Goal: Task Accomplishment & Management: Manage account settings

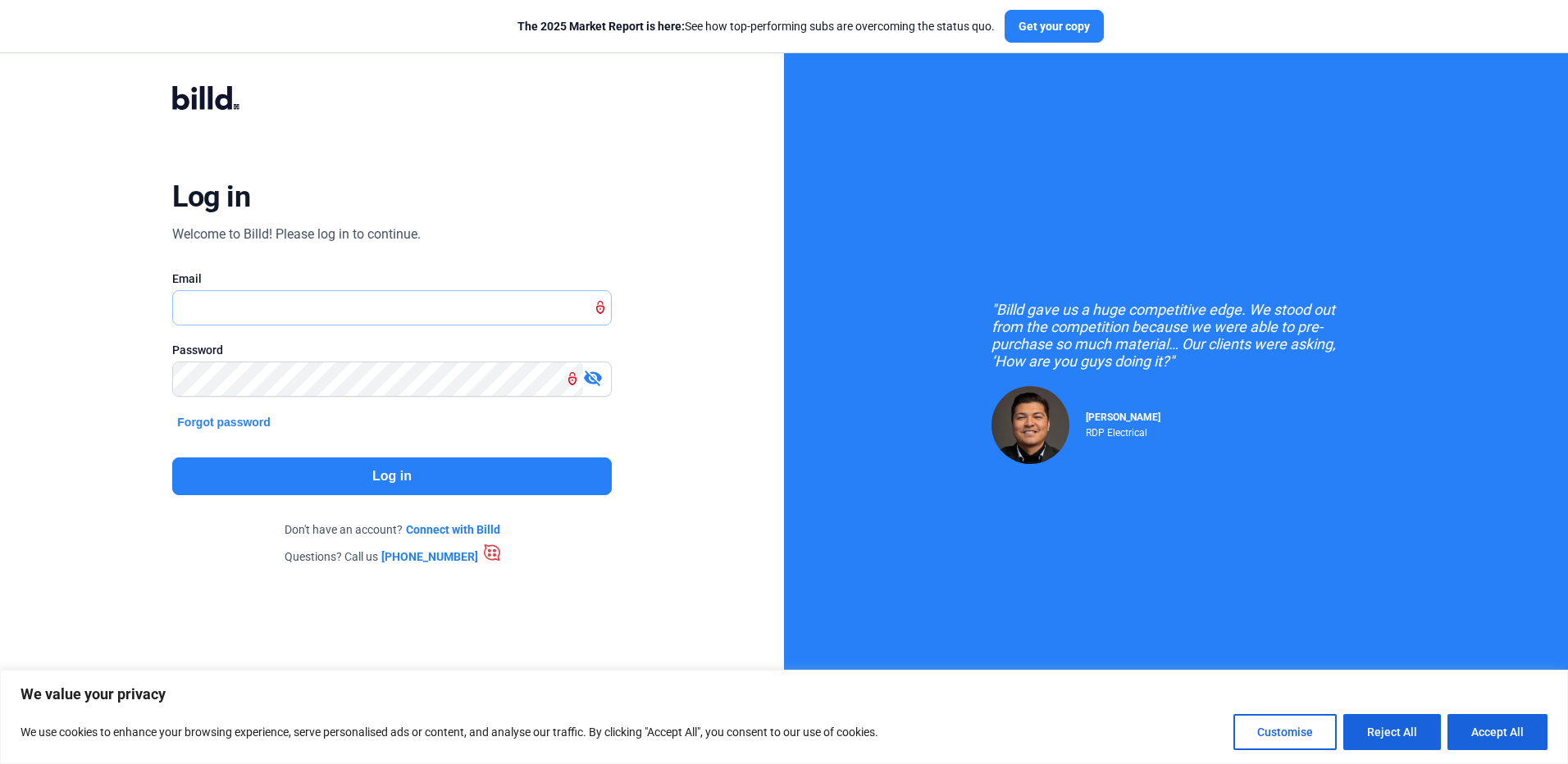
click at [515, 311] on input "text" at bounding box center [392, 307] width 438 height 34
type input "[EMAIL_ADDRESS][DOMAIN_NAME]"
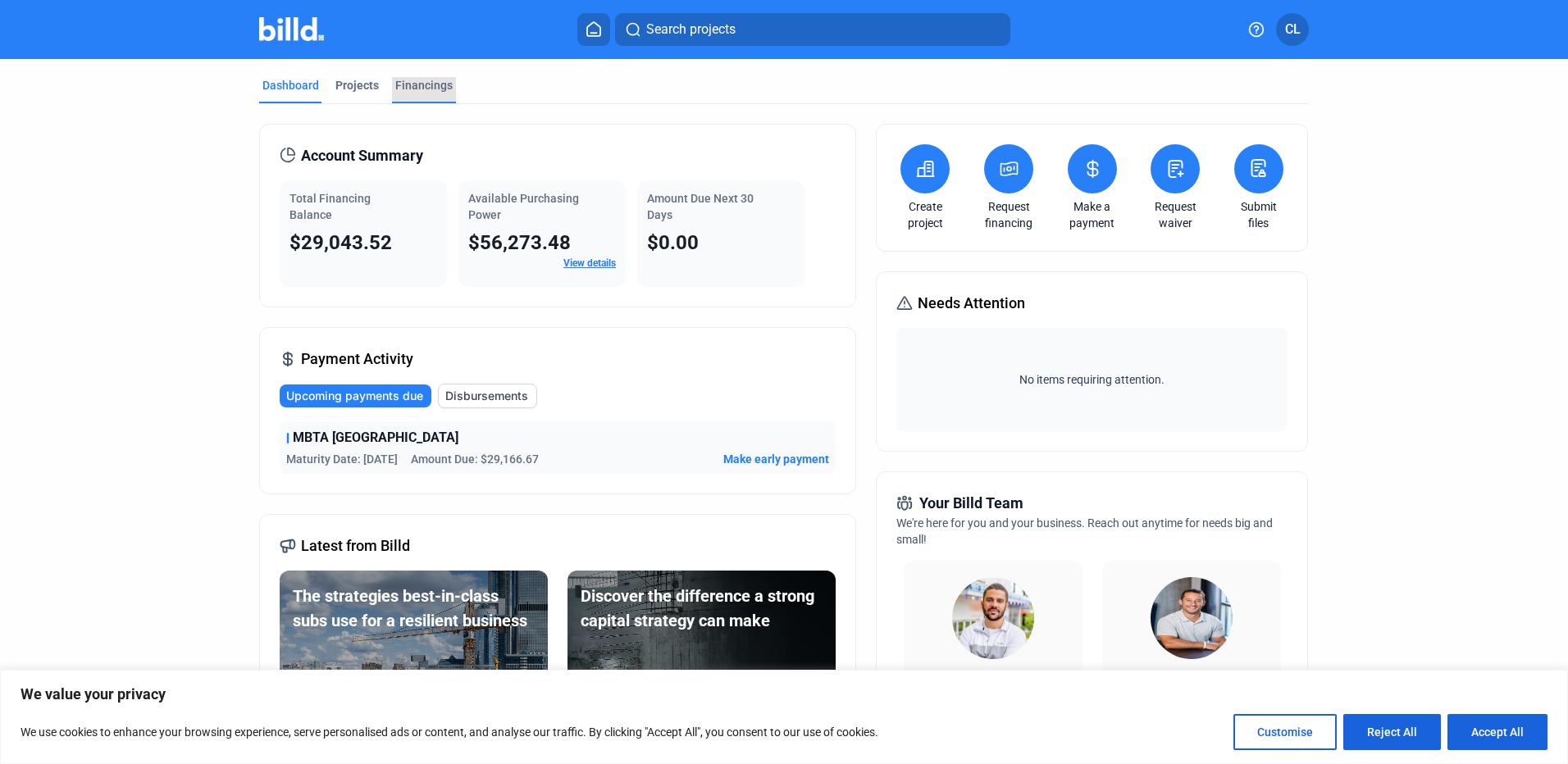
click at [427, 88] on div "Financings" at bounding box center [424, 86] width 57 height 16
